Goal: Transaction & Acquisition: Obtain resource

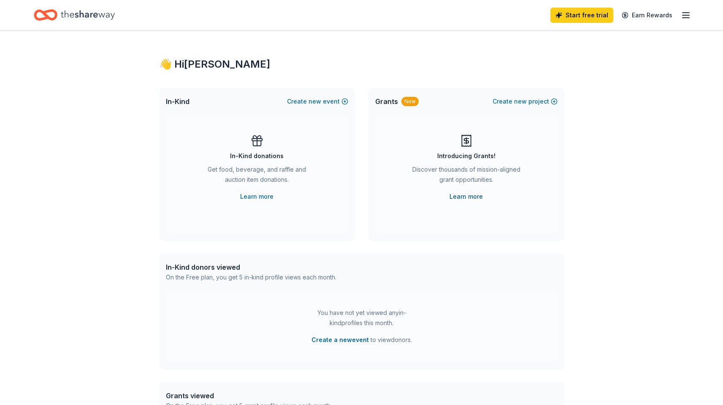
click at [469, 199] on link "Learn more" at bounding box center [466, 196] width 33 height 10
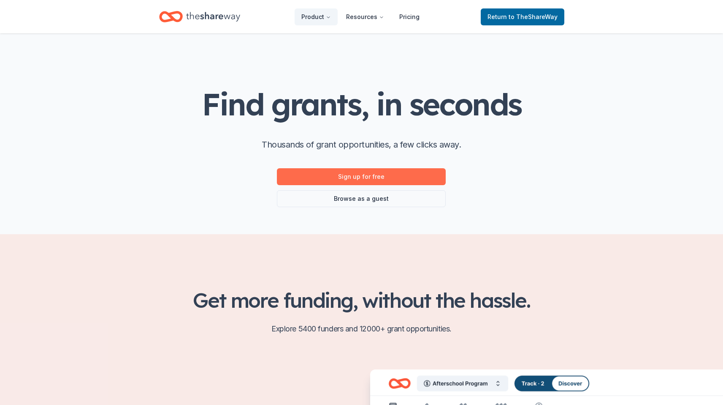
click at [377, 177] on link "Sign up for free" at bounding box center [361, 176] width 169 height 17
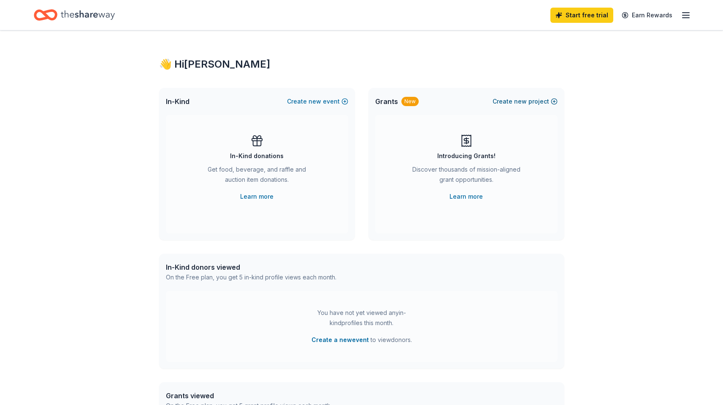
click at [502, 101] on button "Create new project" at bounding box center [525, 101] width 65 height 10
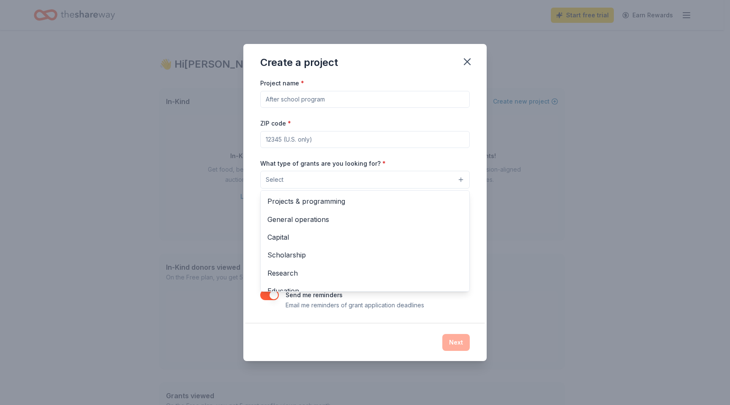
click at [433, 183] on button "Select" at bounding box center [364, 180] width 209 height 18
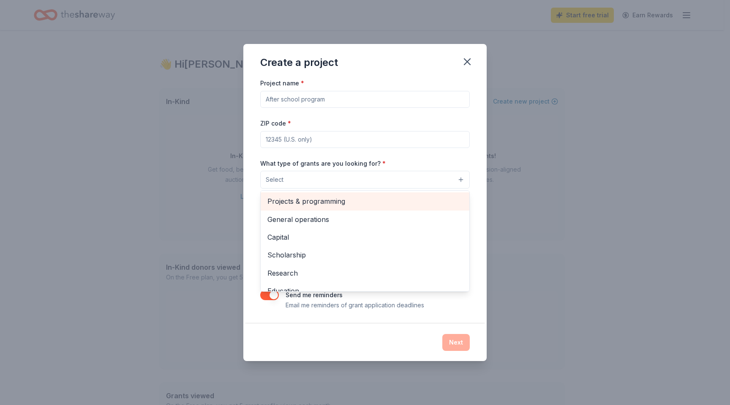
click at [375, 205] on span "Projects & programming" at bounding box center [364, 201] width 195 height 11
click at [333, 202] on span "General operations" at bounding box center [364, 201] width 195 height 11
click at [320, 209] on div "Capital" at bounding box center [365, 202] width 209 height 18
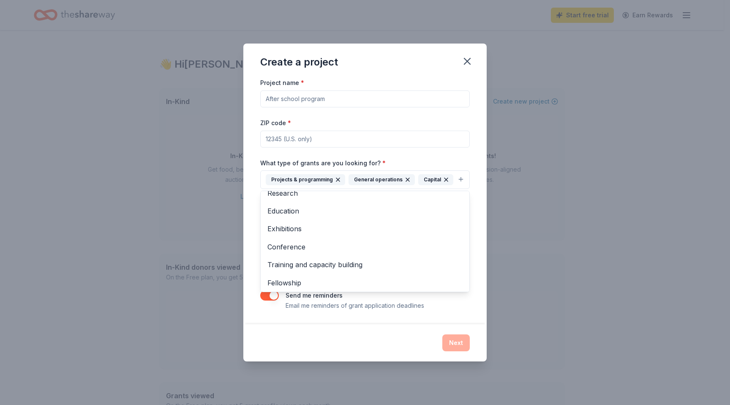
scroll to position [25, 0]
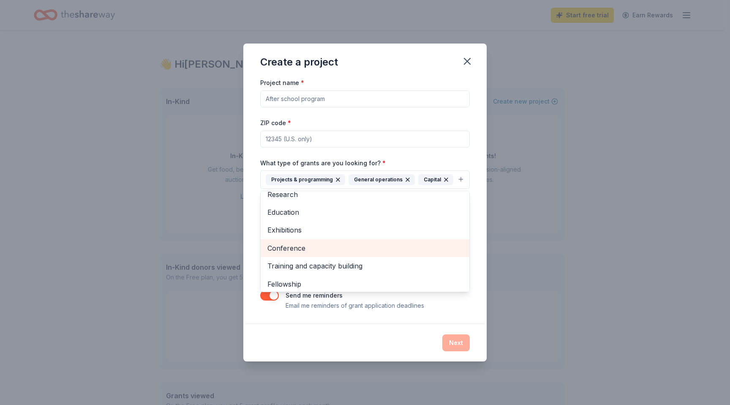
click at [345, 243] on span "Conference" at bounding box center [364, 247] width 195 height 11
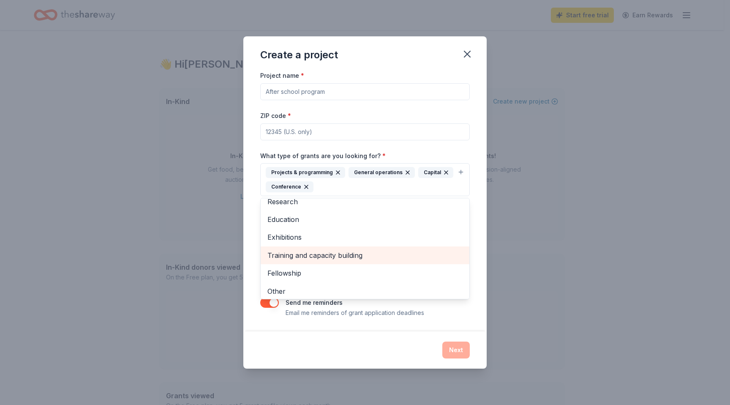
click at [345, 255] on span "Training and capacity building" at bounding box center [364, 255] width 195 height 11
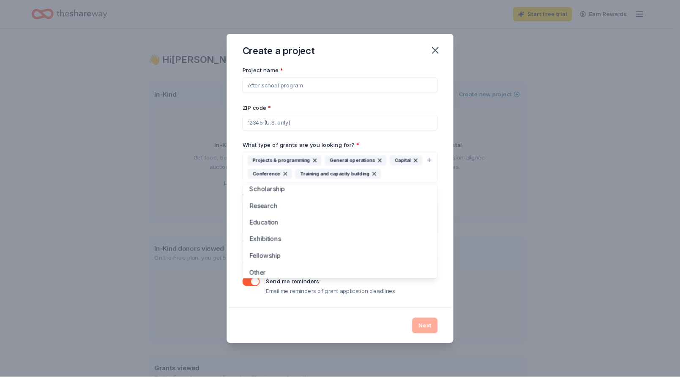
scroll to position [10, 0]
click at [422, 136] on div "Project name * ZIP code * What type of grants are you looking for? * Projects &…" at bounding box center [364, 193] width 209 height 247
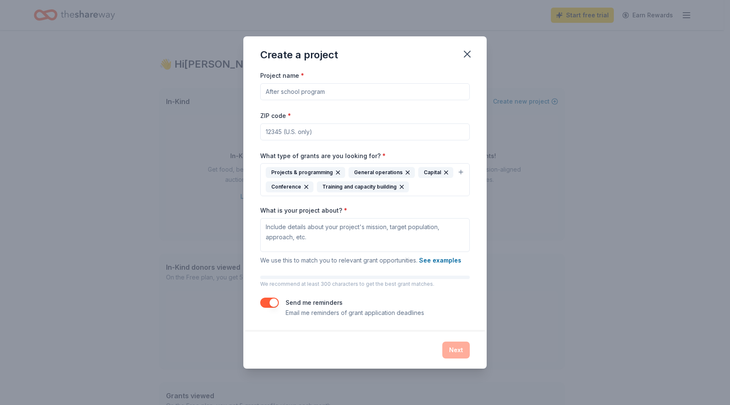
click at [416, 131] on input "ZIP code *" at bounding box center [364, 131] width 209 height 17
type input "19121"
click at [370, 87] on input "Project name *" at bounding box center [364, 91] width 209 height 17
type input "Women's Empowerment Project"
click at [371, 234] on textarea "What is your project about? *" at bounding box center [364, 235] width 209 height 34
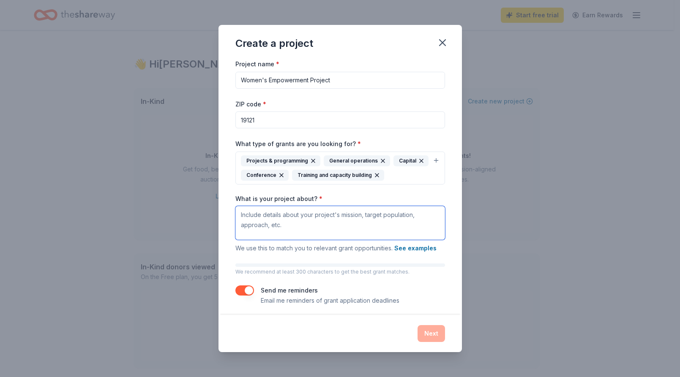
paste textarea "The Empowering women housing program transforms the lives of single women by gu…"
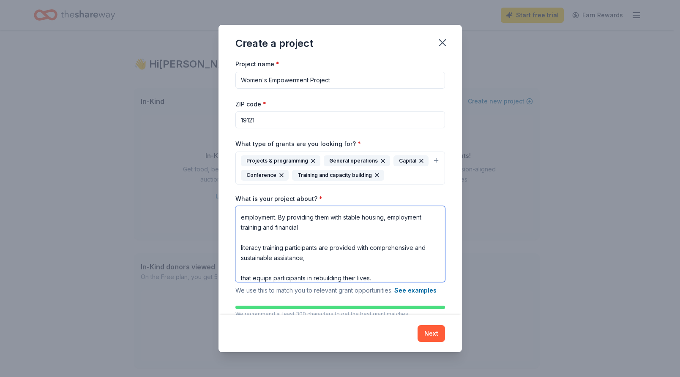
scroll to position [61, 0]
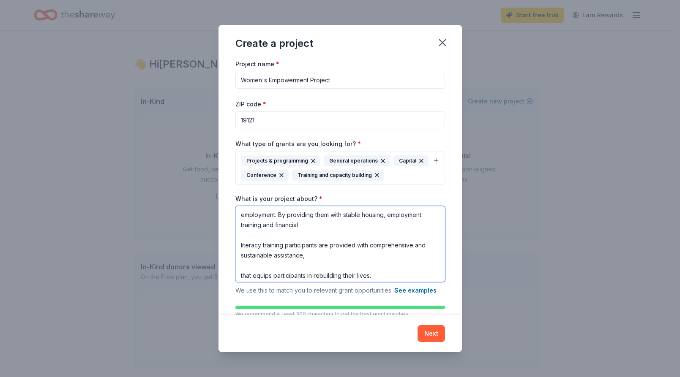
type textarea "The Empowering women housing program transforms the lives of single women by gu…"
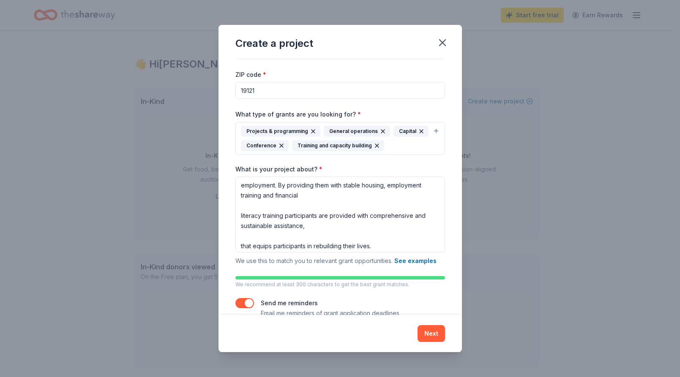
scroll to position [46, 0]
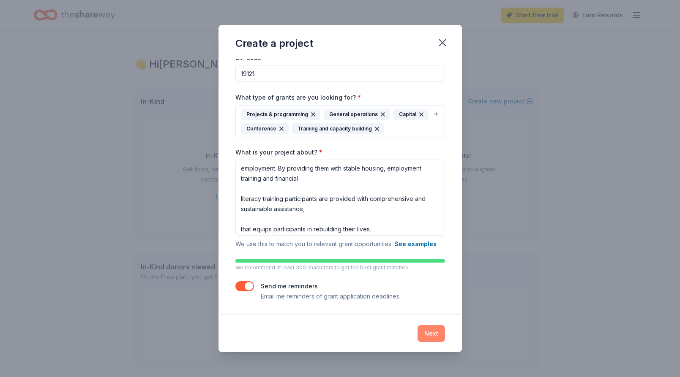
click at [432, 336] on button "Next" at bounding box center [430, 333] width 27 height 17
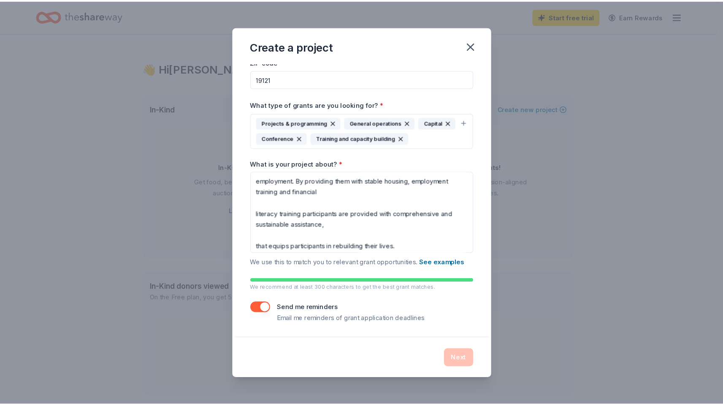
scroll to position [0, 0]
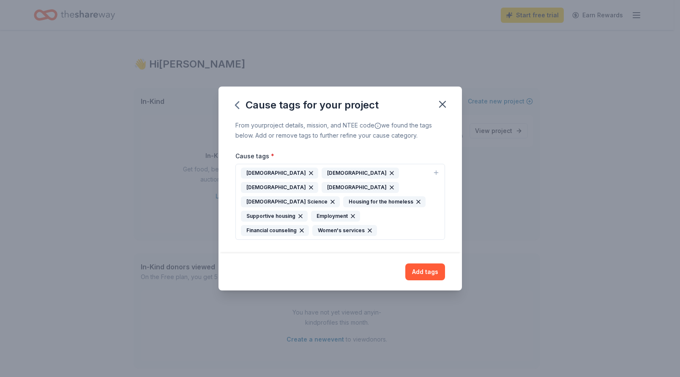
click at [334, 200] on icon "button" at bounding box center [332, 201] width 3 height 3
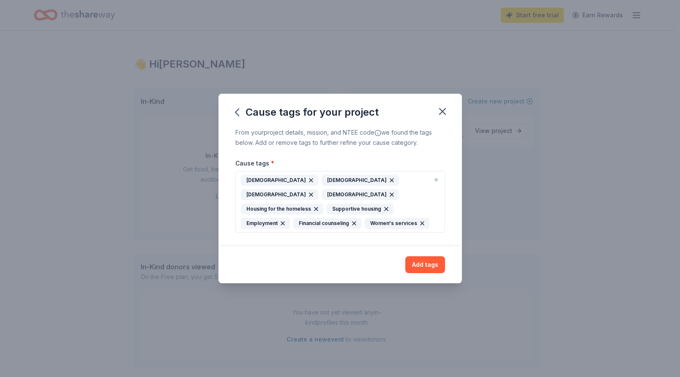
click at [388, 181] on icon "button" at bounding box center [391, 180] width 7 height 7
click at [423, 259] on button "Add tags" at bounding box center [425, 264] width 40 height 17
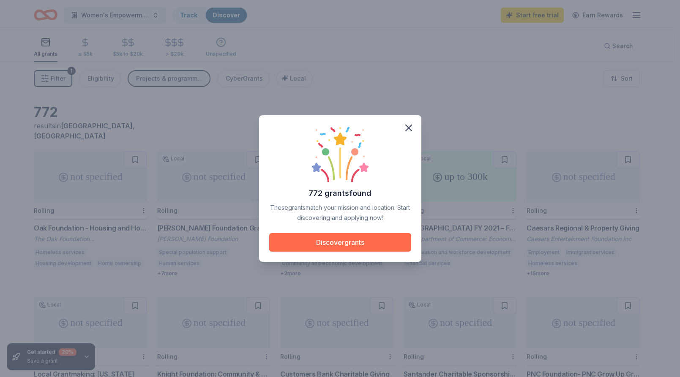
click at [380, 245] on button "Discover grants" at bounding box center [340, 242] width 142 height 19
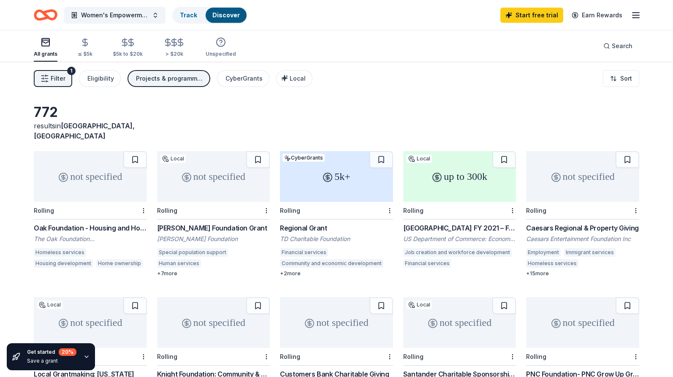
click at [447, 223] on div "Philadelphia FY 2021 – FY 2023 EDA Planning and Local Technical Assistance" at bounding box center [459, 228] width 113 height 10
click at [111, 175] on div "not specified" at bounding box center [90, 176] width 113 height 51
click at [209, 172] on div "not specified" at bounding box center [213, 176] width 113 height 51
click at [344, 166] on div "5k+" at bounding box center [336, 176] width 113 height 51
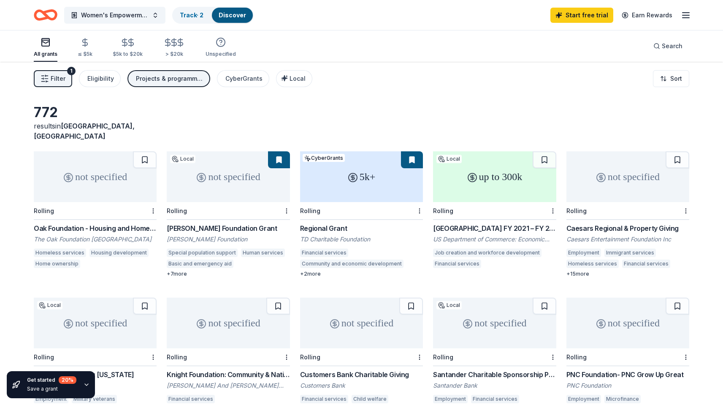
click at [614, 157] on div "not specified" at bounding box center [628, 176] width 123 height 51
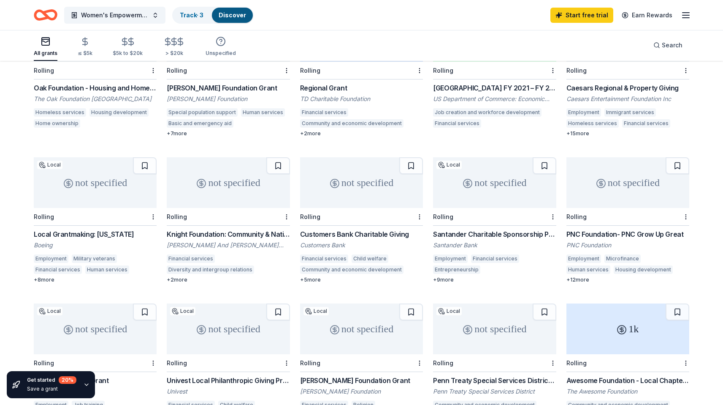
scroll to position [146, 0]
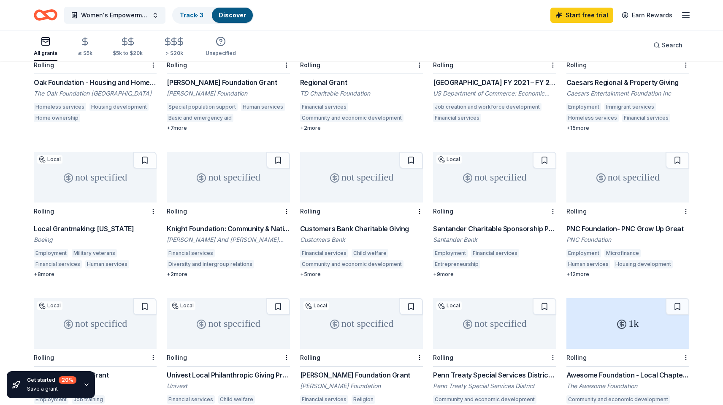
click at [87, 182] on div "not specified" at bounding box center [95, 177] width 123 height 51
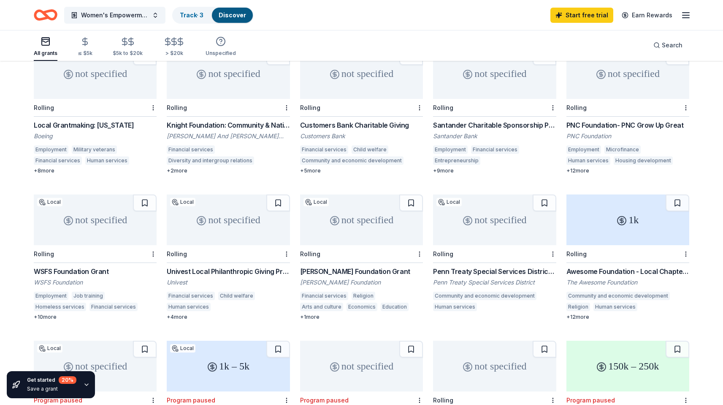
scroll to position [249, 0]
click at [107, 215] on div "not specified" at bounding box center [95, 220] width 123 height 51
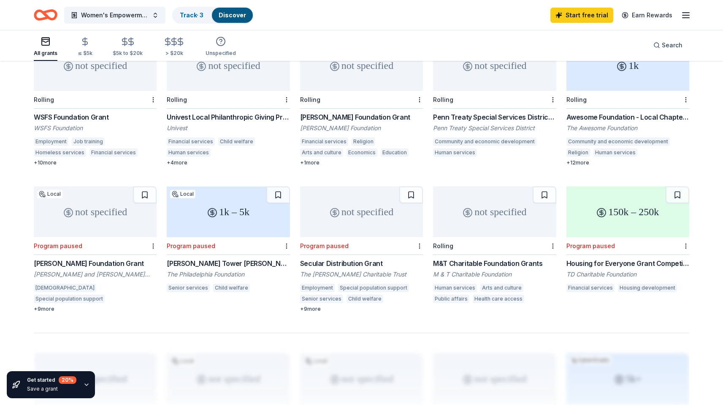
scroll to position [401, 0]
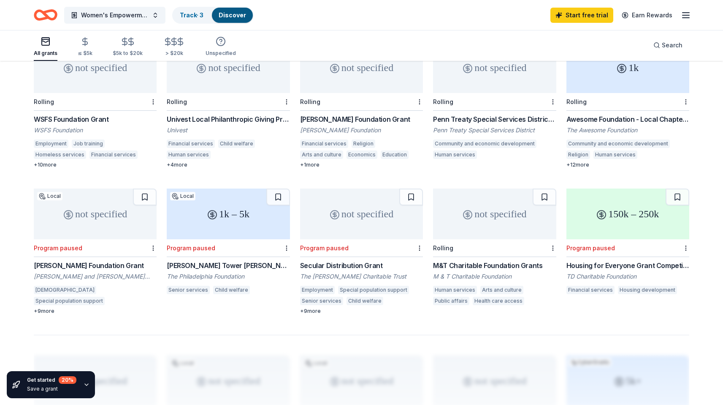
click at [615, 206] on div "150k – 250k" at bounding box center [628, 213] width 123 height 51
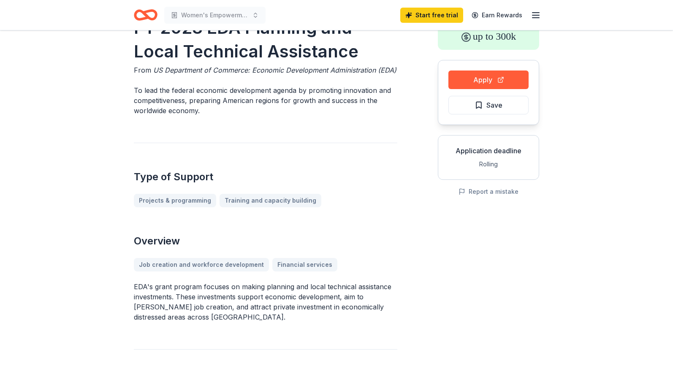
scroll to position [57, 0]
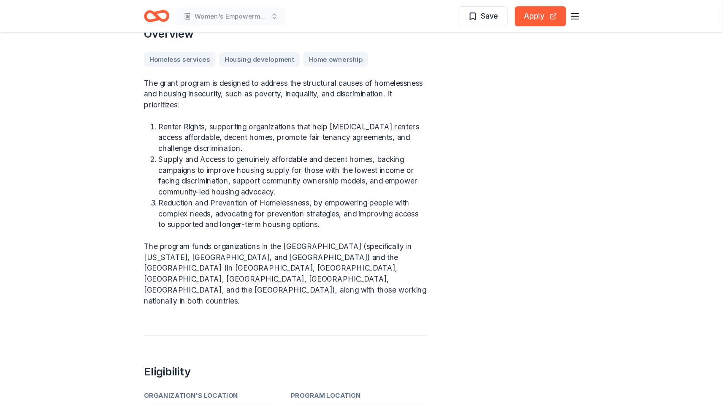
scroll to position [287, 0]
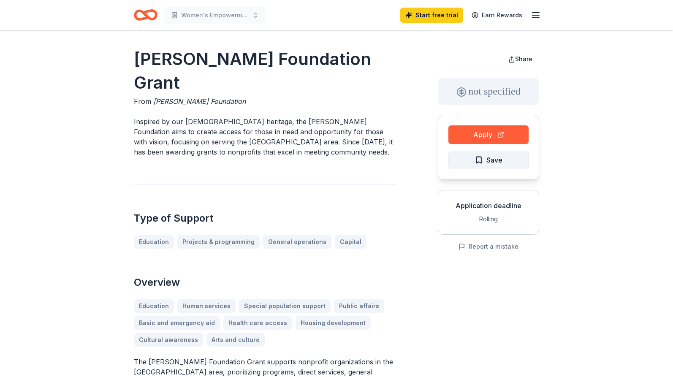
click at [476, 162] on span "Save" at bounding box center [489, 160] width 28 height 11
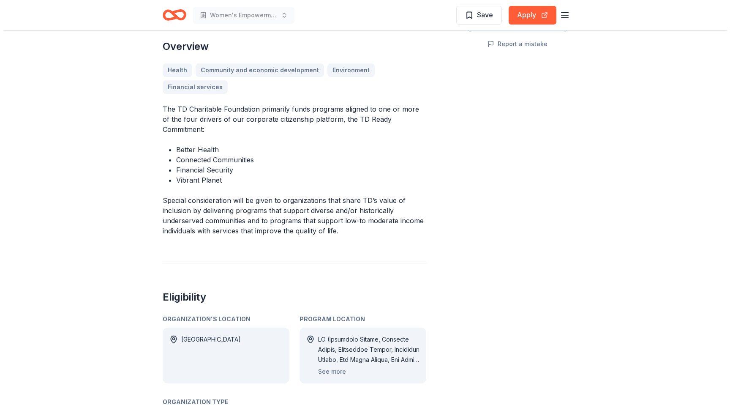
scroll to position [220, 0]
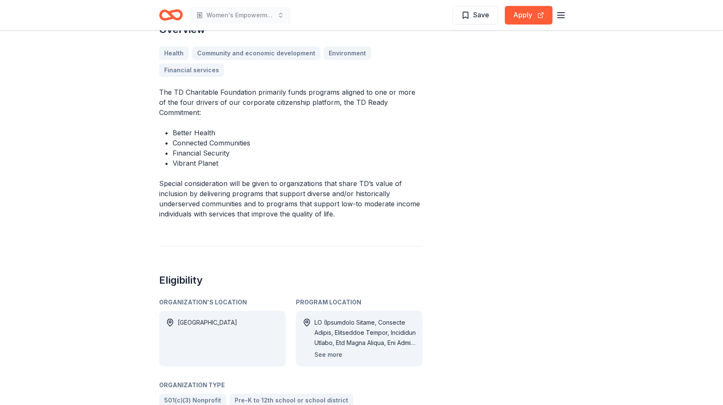
click at [326, 349] on button "See more" at bounding box center [329, 354] width 28 height 10
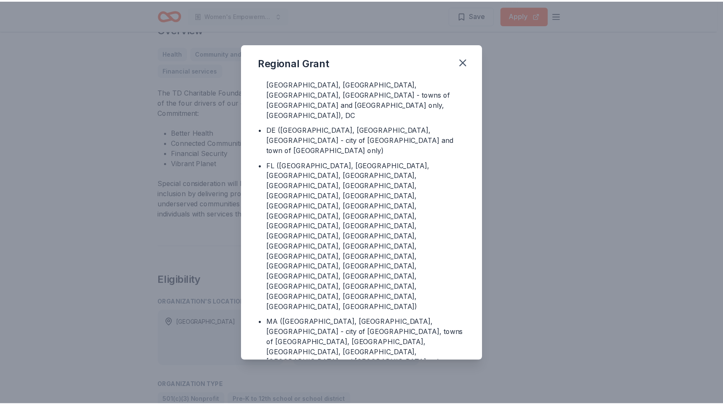
scroll to position [0, 0]
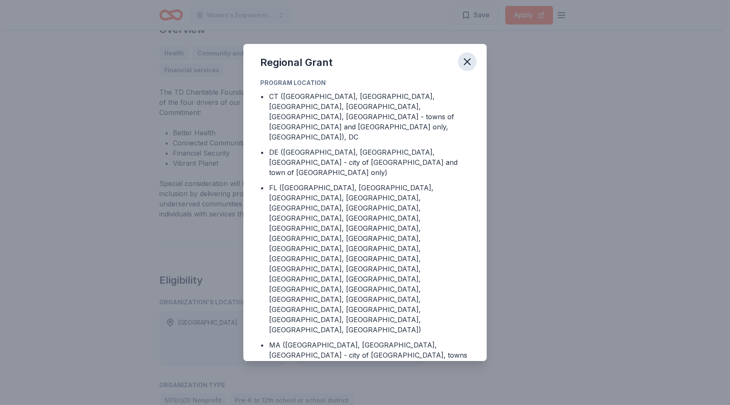
click at [471, 60] on icon "button" at bounding box center [467, 62] width 12 height 12
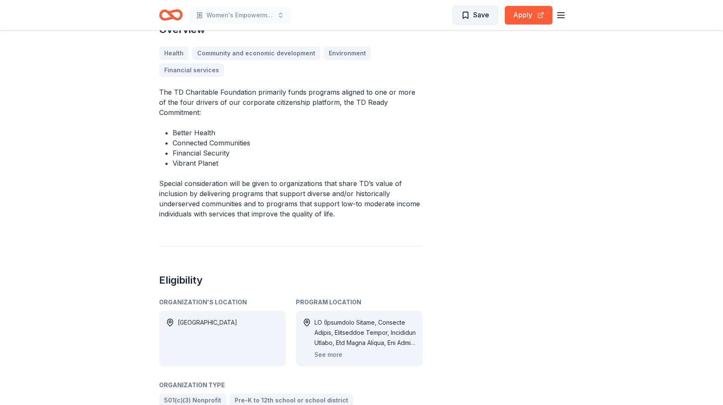
click at [474, 15] on span "Save" at bounding box center [481, 14] width 16 height 11
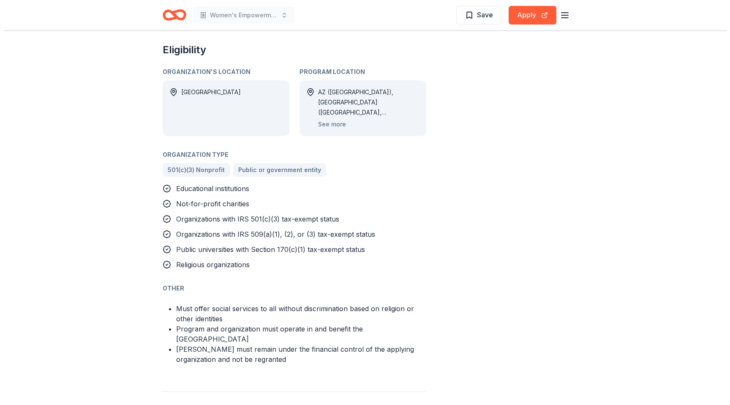
scroll to position [541, 0]
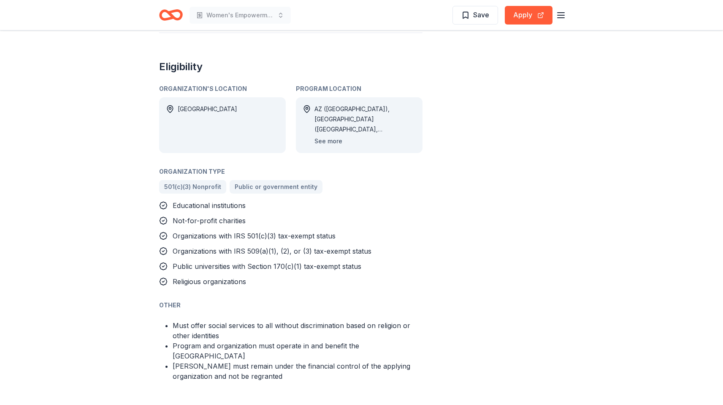
click at [334, 136] on button "See more" at bounding box center [329, 141] width 28 height 10
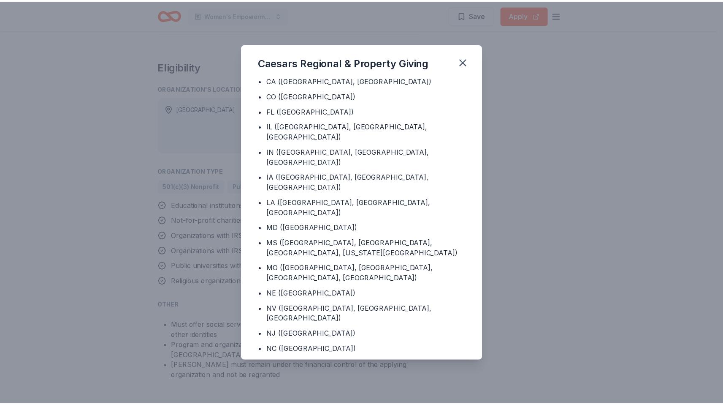
scroll to position [0, 0]
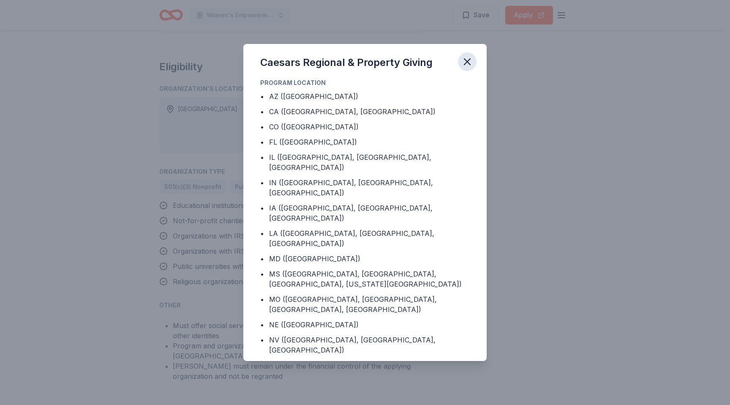
click at [473, 62] on button "button" at bounding box center [467, 61] width 19 height 19
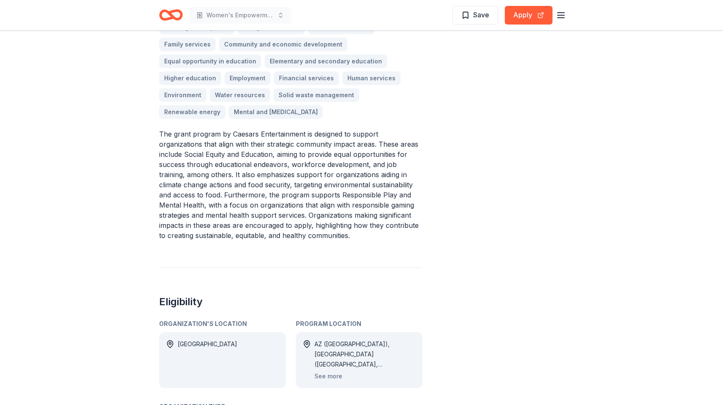
scroll to position [303, 0]
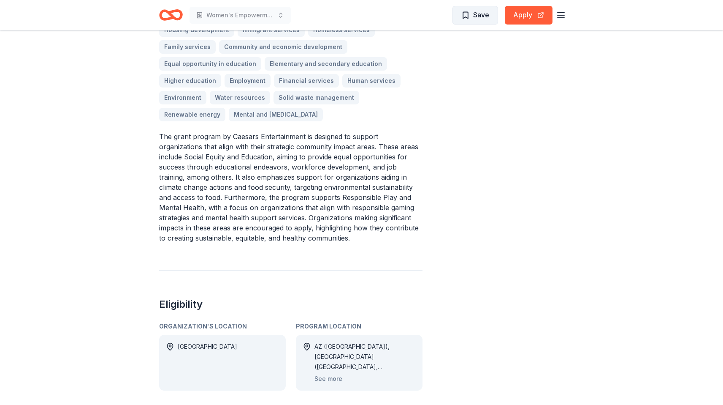
click at [475, 14] on span "Save" at bounding box center [481, 14] width 16 height 11
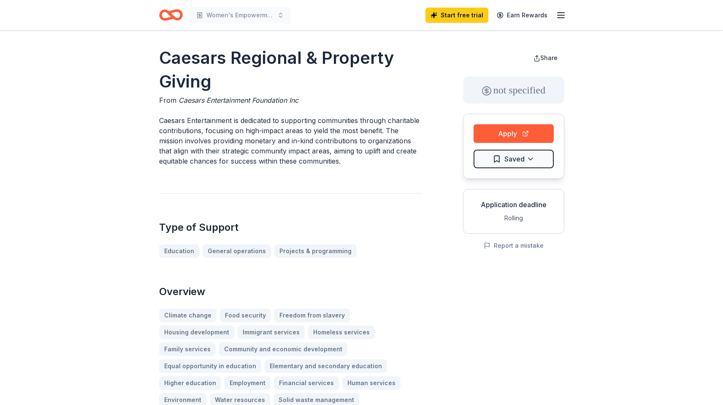
scroll to position [0, 0]
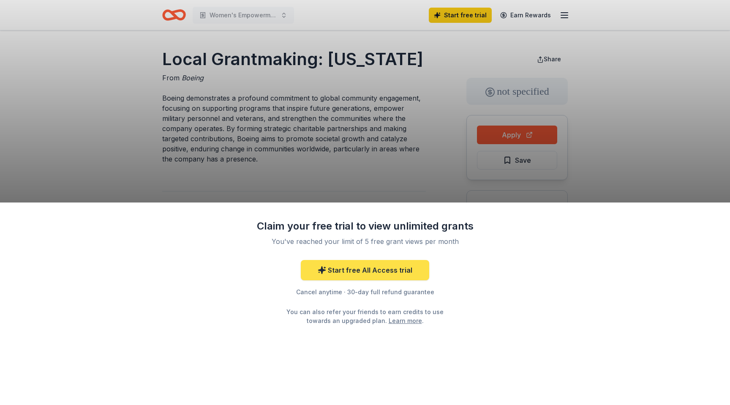
click at [395, 270] on link "Start free All Access trial" at bounding box center [365, 270] width 128 height 20
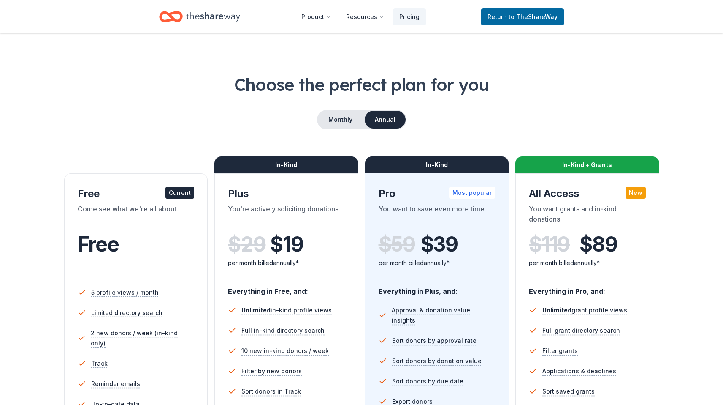
scroll to position [5, 0]
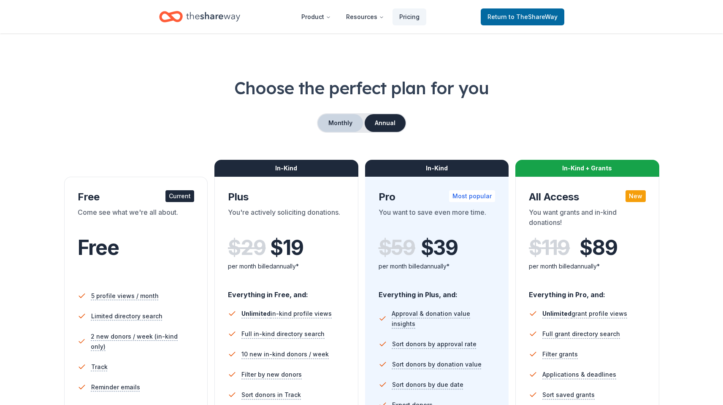
click at [347, 120] on button "Monthly" at bounding box center [340, 123] width 45 height 18
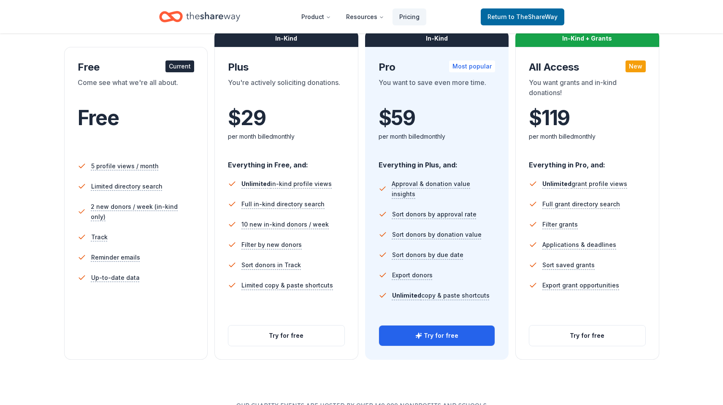
scroll to position [128, 0]
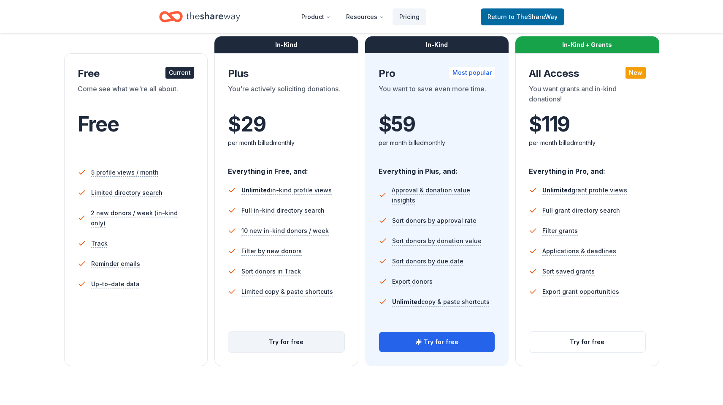
click at [291, 343] on button "Try for free" at bounding box center [286, 342] width 116 height 20
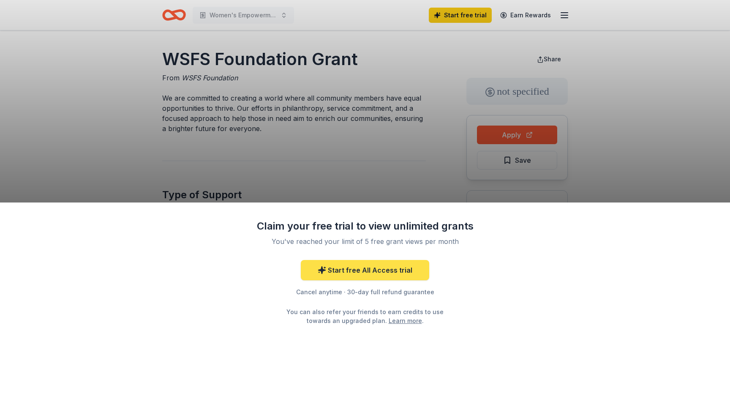
click at [390, 270] on link "Start free All Access trial" at bounding box center [365, 270] width 128 height 20
click at [384, 269] on link "Start free All Access trial" at bounding box center [365, 270] width 128 height 20
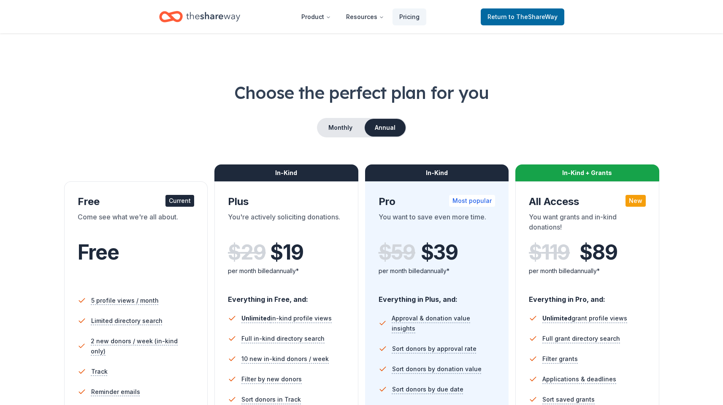
click at [375, 265] on div "In-Kind Pro Most popular You want to save even more time. $ 59 $ 39 per month b…" at bounding box center [437, 337] width 144 height 313
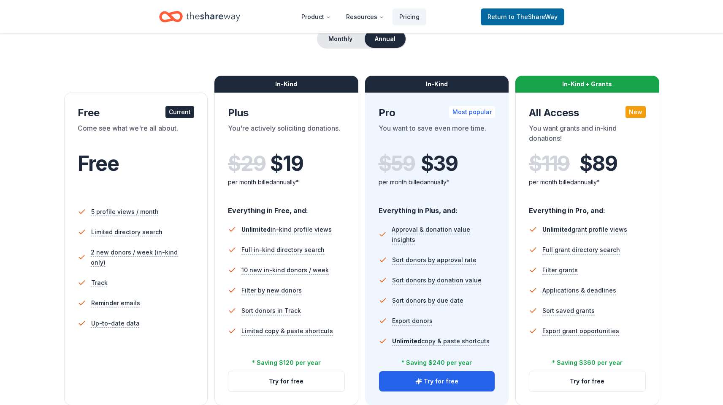
scroll to position [87, 0]
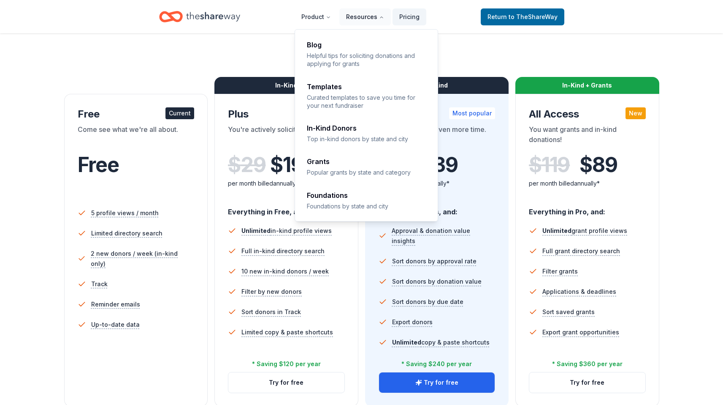
click at [370, 15] on button "Resources" at bounding box center [366, 16] width 52 height 17
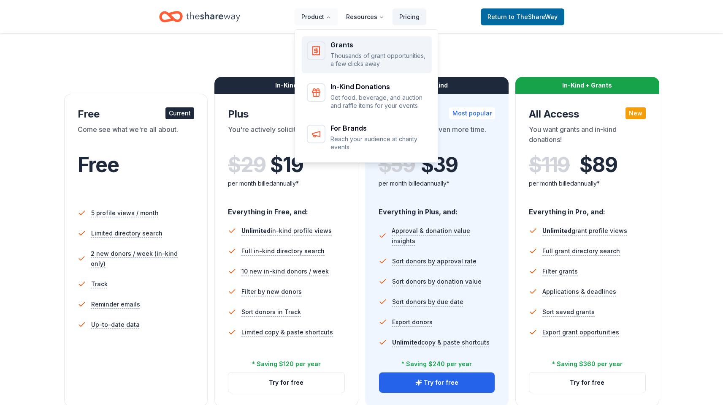
click at [354, 62] on p "Thousands of grant opportunities, a few clicks away" at bounding box center [379, 60] width 96 height 16
